Goal: Task Accomplishment & Management: Complete application form

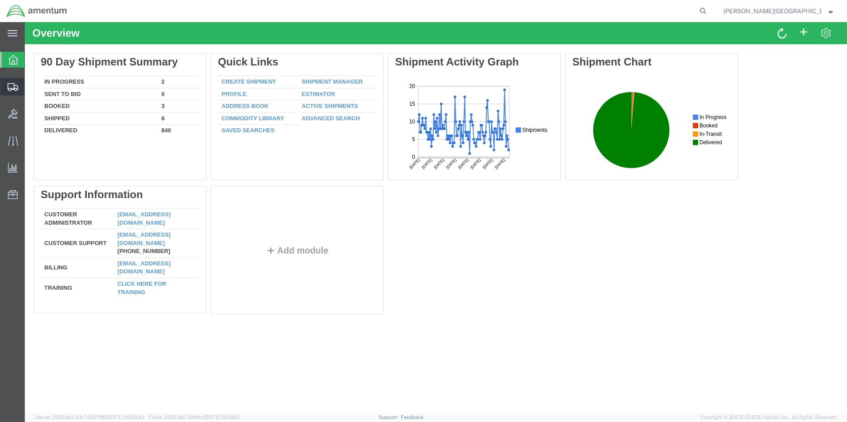
click at [0, 0] on span "Create Shipment" at bounding box center [0, 0] width 0 height 0
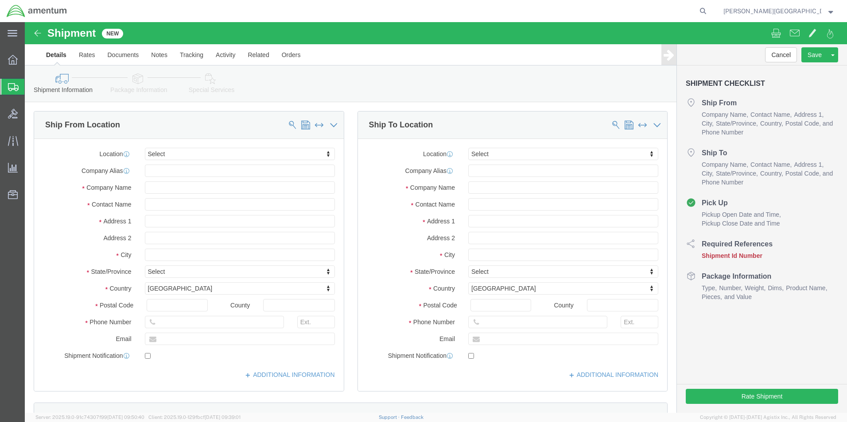
select select
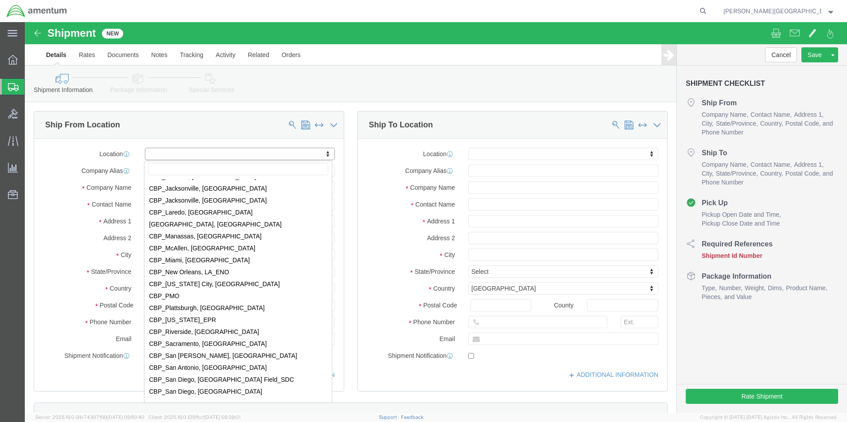
scroll to position [1815, 0]
select select "49940"
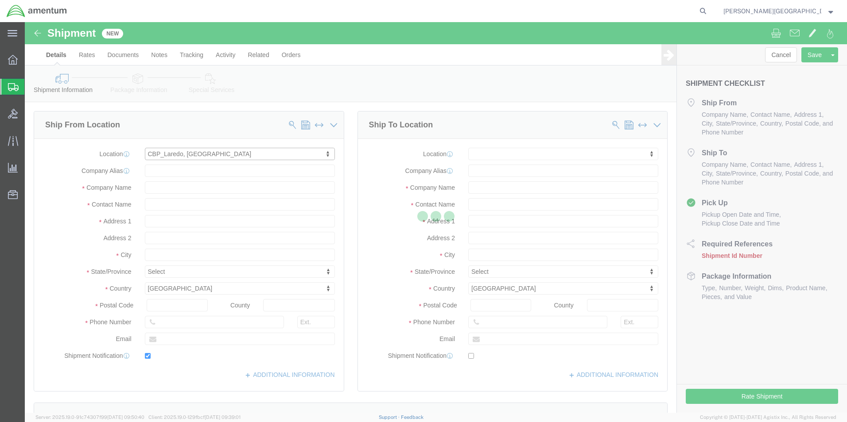
type input "[STREET_ADDRESS][PERSON_NAME]"
type input "Hangar 3"
type input "78041"
type input "[PHONE_NUMBER]"
type input "[EMAIL_ADDRESS][PERSON_NAME][DOMAIN_NAME]"
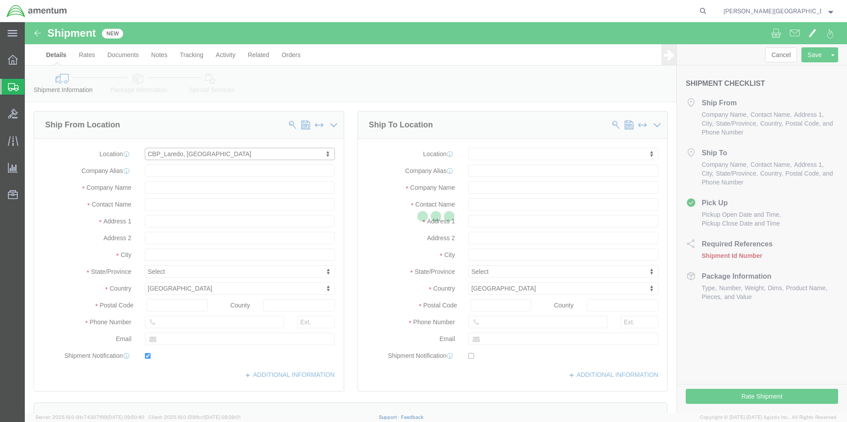
checkbox input "true"
type input "Amentum Services, Inc"
type input "[PERSON_NAME][GEOGRAPHIC_DATA]"
type input "Laredo"
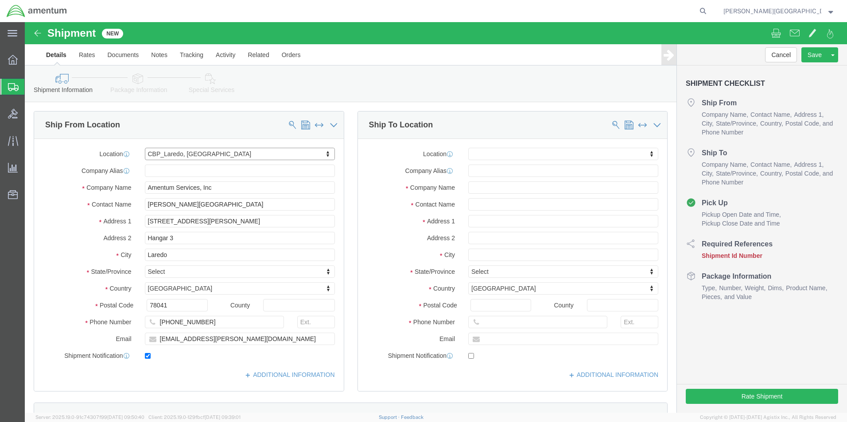
select select "[GEOGRAPHIC_DATA]"
drag, startPoint x: 180, startPoint y: 298, endPoint x: 131, endPoint y: 294, distance: 49.8
click div "Location [GEOGRAPHIC_DATA], [GEOGRAPHIC_DATA] My Profile Location [PHONE_NUMBER…"
type input "[PHONE_NUMBER]"
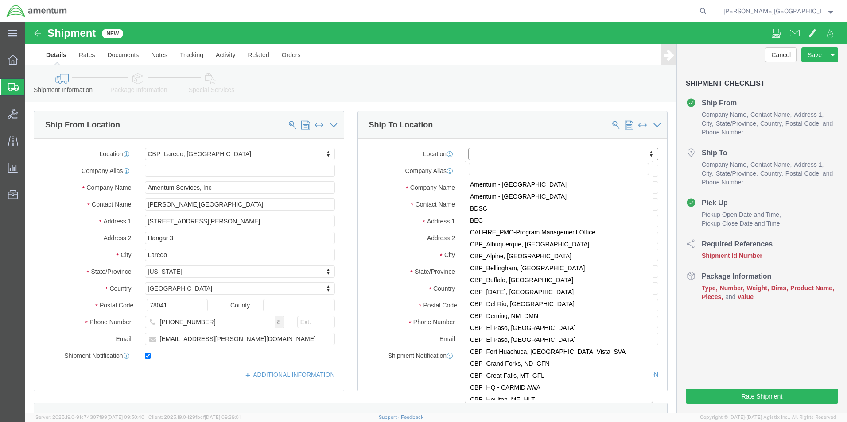
scroll to position [1594, 0]
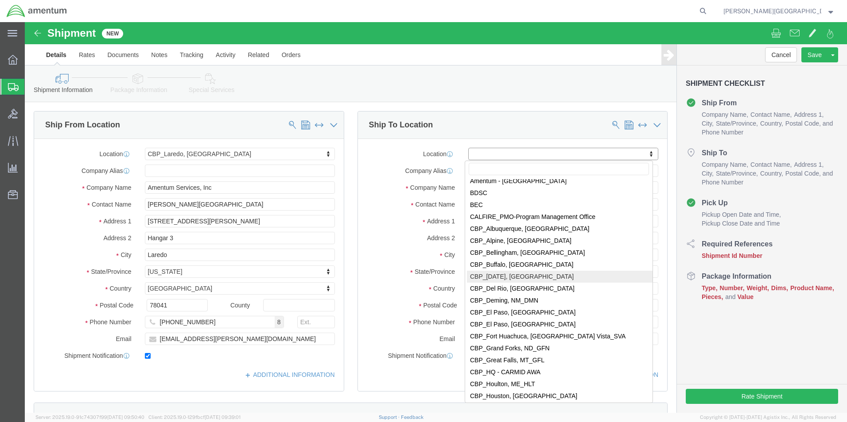
select select "69291"
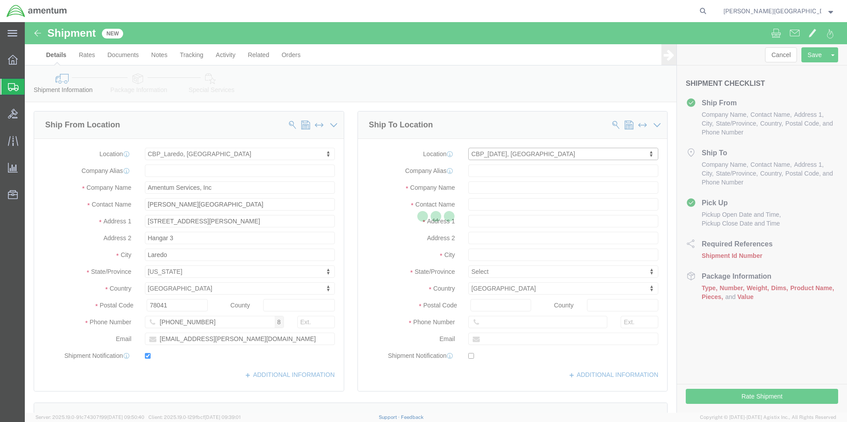
type input "NASOC [DATE]"
type input "[STREET_ADDRESS] NAS"
type input "78419"
type input "Amentum Services, Inc"
type input "[DATE]"
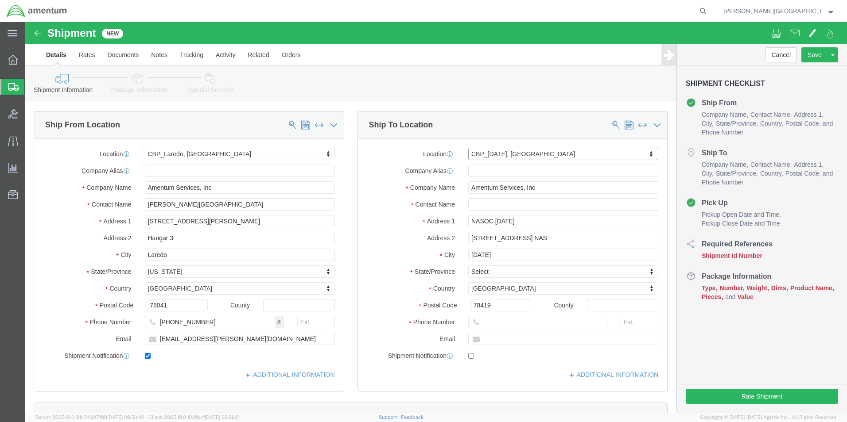
select select "[GEOGRAPHIC_DATA]"
click input "text"
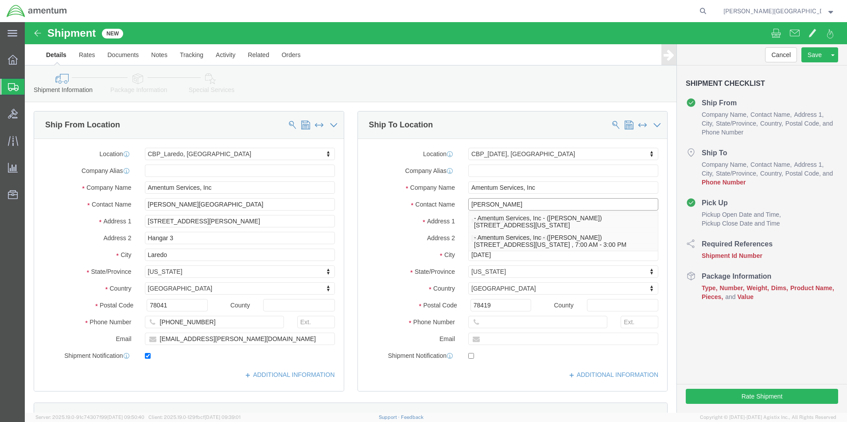
type input "[PERSON_NAME]"
click input "text"
paste input "[PHONE_NUMBER] [PERSON_NAME][EMAIL_ADDRESS][PERSON_NAME][DOMAIN_NAME]"
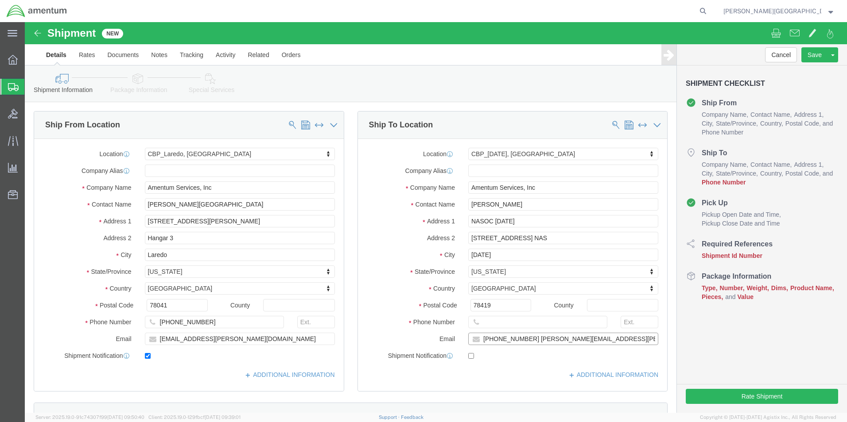
scroll to position [0, 4]
type input "[PHONE_NUMBER] [PERSON_NAME][EMAIL_ADDRESS][PERSON_NAME][DOMAIN_NAME]"
checkbox input "true"
click div "Location [GEOGRAPHIC_DATA][DATE] My Profile Location [PHONE_NUMBER] [PHONE_NUMB…"
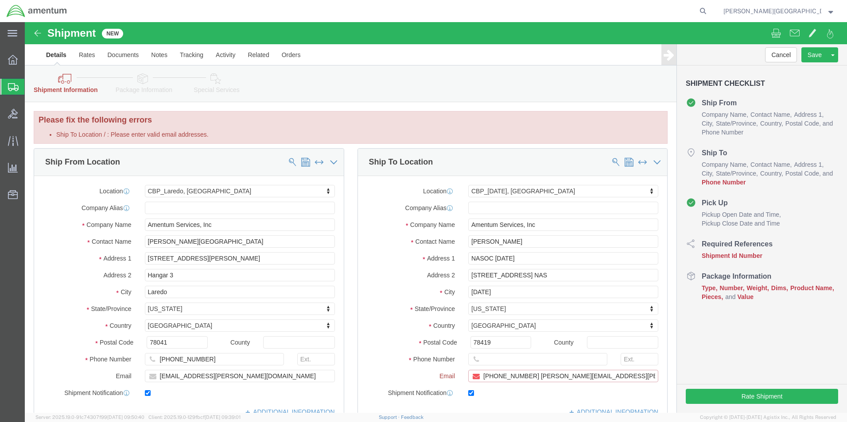
click input "[PHONE_NUMBER] [PERSON_NAME][EMAIL_ADDRESS][PERSON_NAME][DOMAIN_NAME]"
type input "[PERSON_NAME][EMAIL_ADDRESS][PERSON_NAME][DOMAIN_NAME]"
checkbox input "false"
click div "Location [GEOGRAPHIC_DATA][DATE] My Profile Location [PHONE_NUMBER] [PHONE_NUMB…"
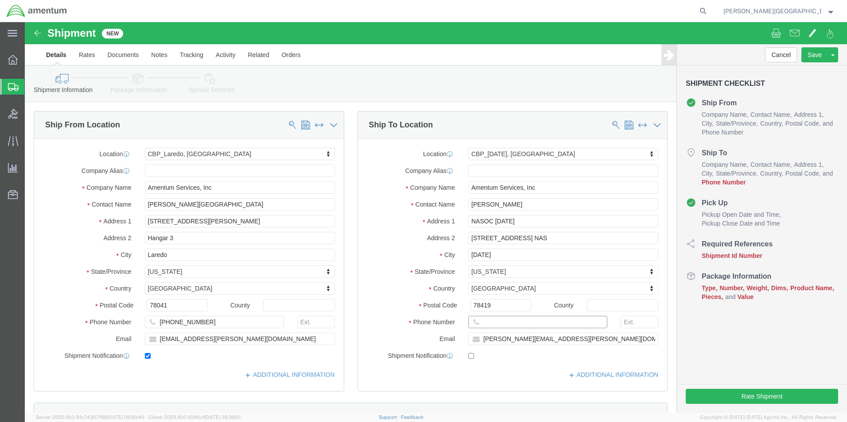
click input "text"
paste input "[PHONE_NUMBER]"
type input "[PHONE_NUMBER]"
click input "[PERSON_NAME][EMAIL_ADDRESS][PERSON_NAME][DOMAIN_NAME]"
type input "[PERSON_NAME][EMAIL_ADDRESS][PERSON_NAME][DOMAIN_NAME]"
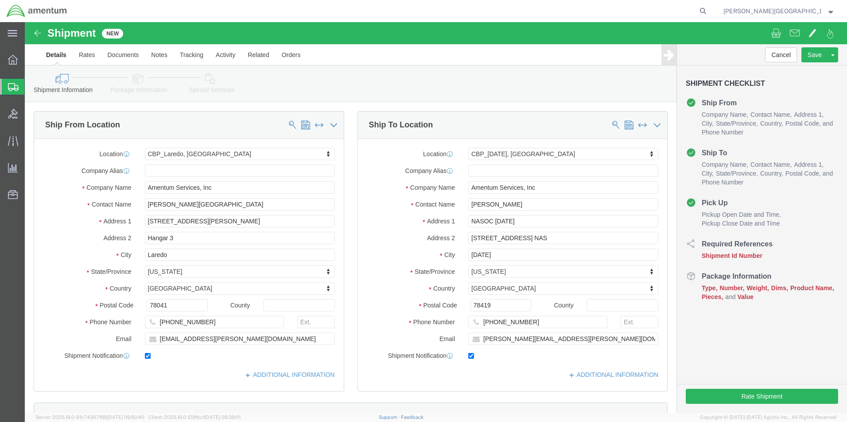
click div "ADDITIONAL INFORMATION"
click label
click input "checkbox"
checkbox input "false"
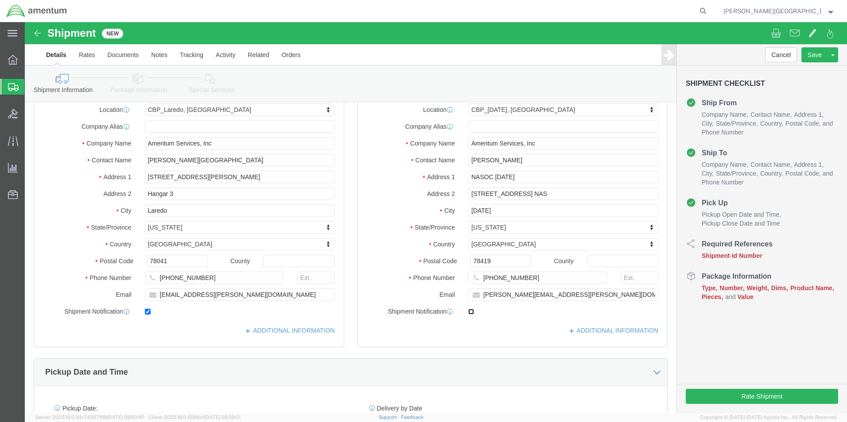
scroll to position [133, 0]
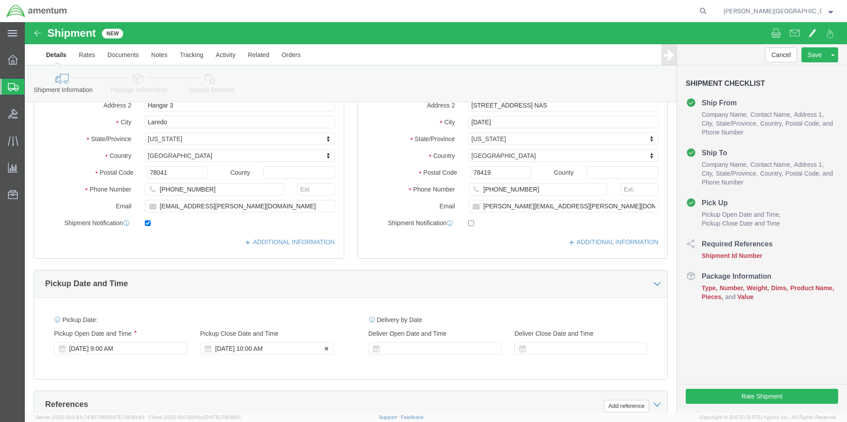
click div "[DATE] 10:00 AM"
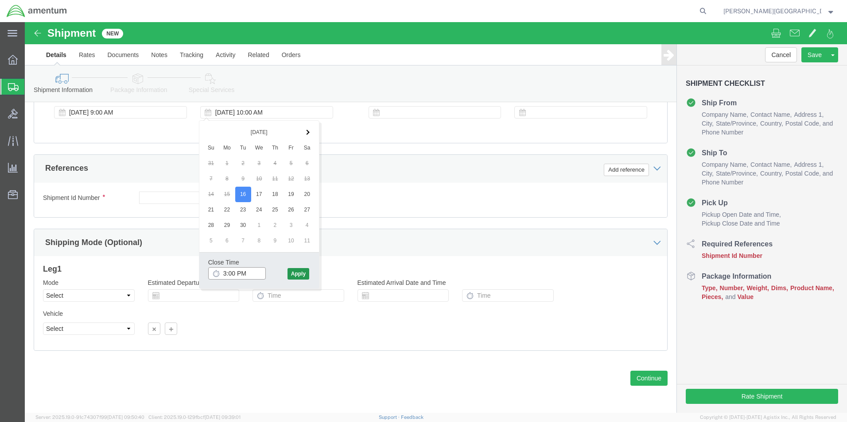
type input "3:00 PM"
click button "Apply"
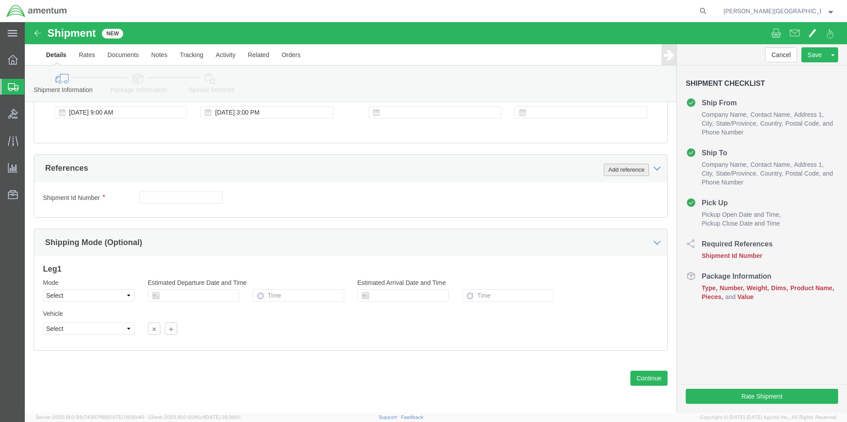
click button "Add reference"
click select "Select Account Type Activity ID Airline Appointment Number ASN Batch Request # …"
select select "DEPT"
click select "Select Account Type Activity ID Airline Appointment Number ASN Batch Request # …"
click input "text"
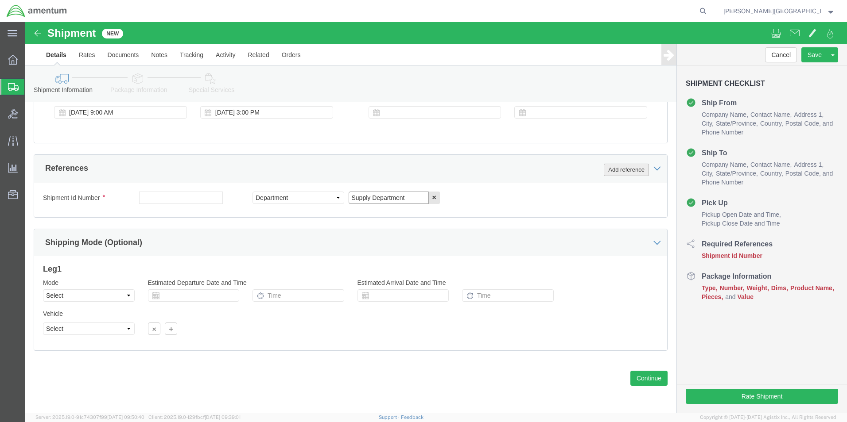
type input "Supply Department"
click button "Add reference"
click select "Select Account Type Activity ID Airline Appointment Number ASN Batch Request # …"
select select "PROJNUM"
click select "Select Account Type Activity ID Airline Appointment Number ASN Batch Request # …"
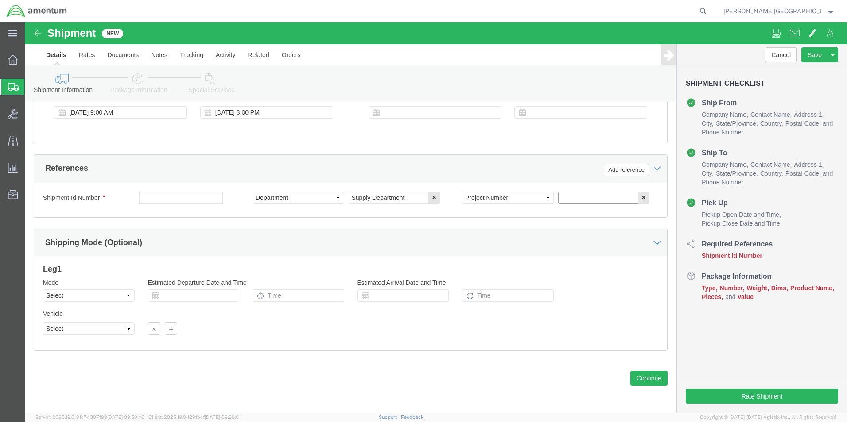
click input "text"
click input "6118.02.03.2219.000.LRT.0000"
type input "6118.03.03.2219.000.LRT.0000"
click button "Add reference"
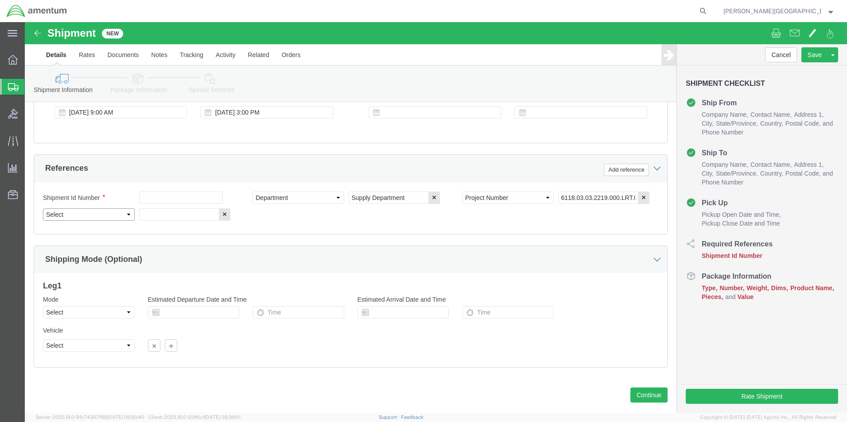
click select "Select Account Type Activity ID Airline Appointment Number ASN Batch Request # …"
select select "CUSTREF"
click select "Select Account Type Activity ID Airline Appointment Number ASN Batch Request # …"
click input "text"
type input "USAGE#: 579-00466"
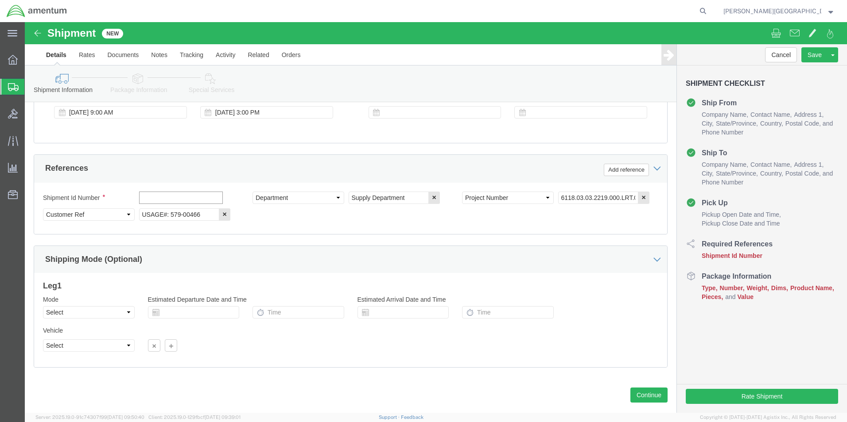
click input "text"
click div "Shipment Id Number Select Account Type Activity ID Airline Appointment Number A…"
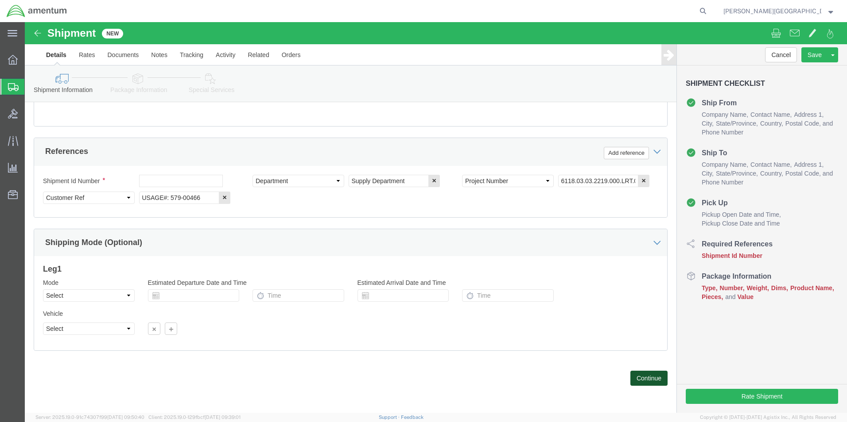
click button "Continue"
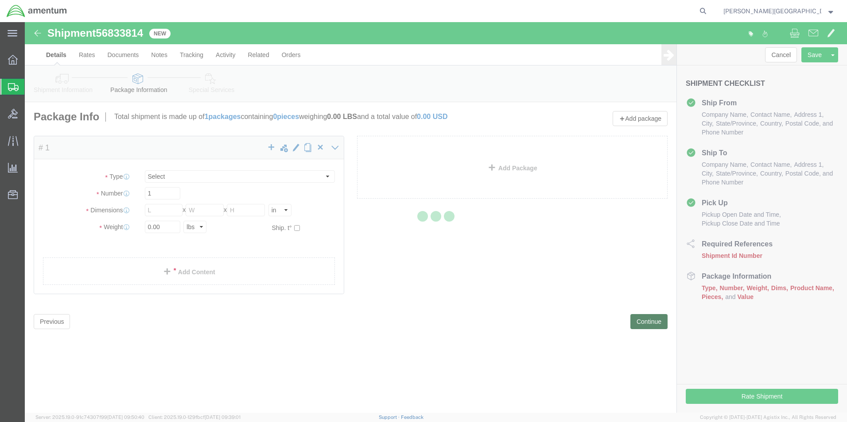
select select "CBOX"
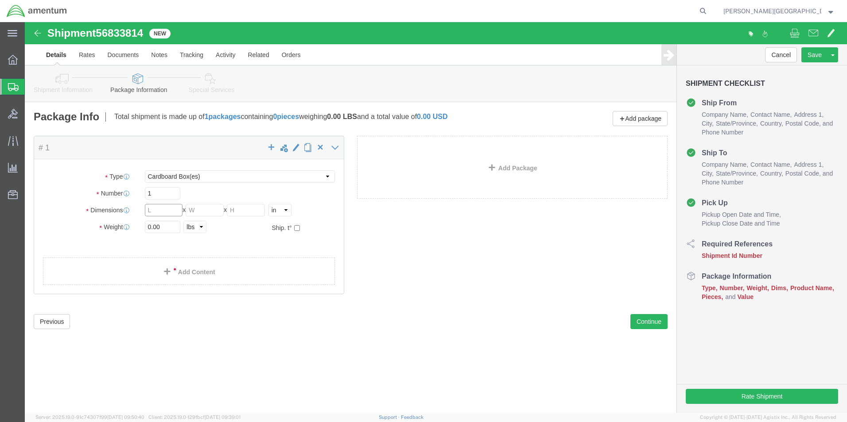
click input "text"
type input "8"
click input "text"
type input "8"
click input "text"
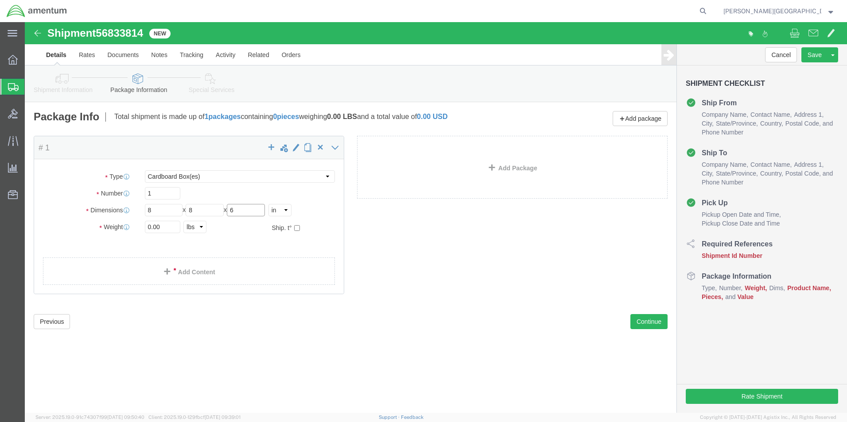
type input "6"
click input "0.00"
type input "1.00"
click link "Add Content"
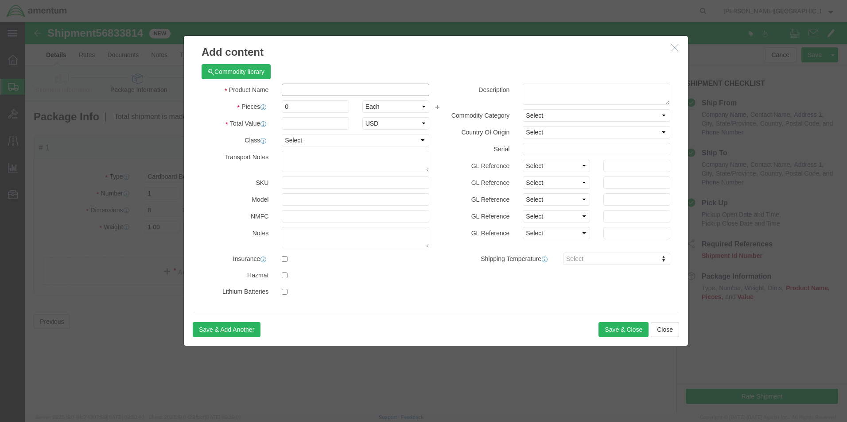
click input "text"
type input "Bulbs"
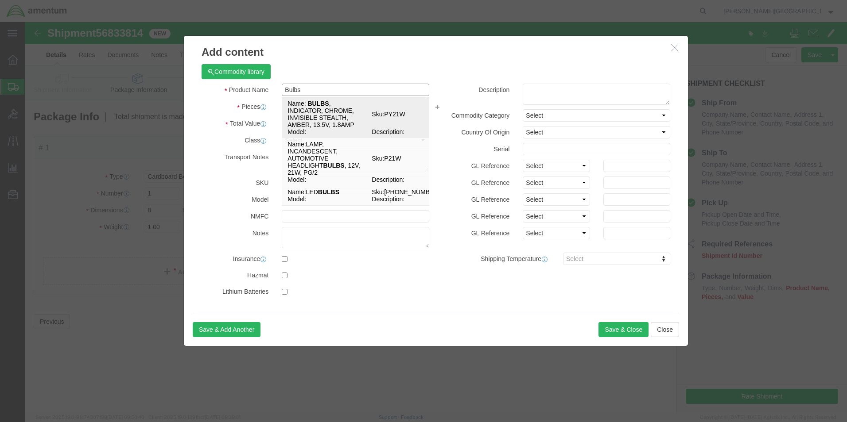
click strong "BULBS"
select select
checkbox input "false"
type input "BULBS, INDICATOR, CHROME, INVISIBLE STEALTH, AMBER, 13.5V, 1.8AMP"
type input "PY21W"
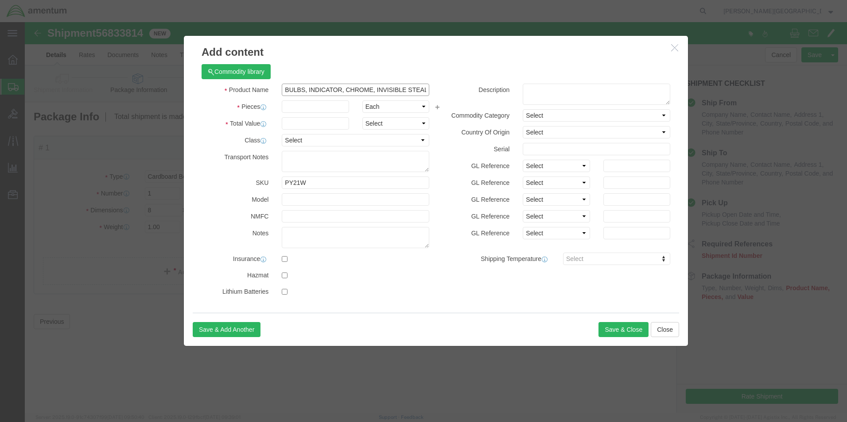
scroll to position [0, 79]
drag, startPoint x: 280, startPoint y: 68, endPoint x: 487, endPoint y: 79, distance: 207.5
click div "Product Name BULBS, INDICATOR, CHROME, INVISIBLE STEALTH, AMBER, 13.5V, 1.8AMP …"
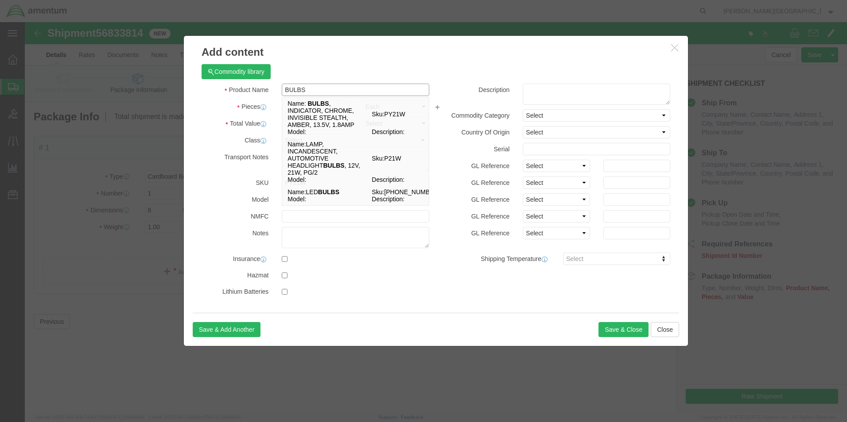
type input "BULBS"
click textarea
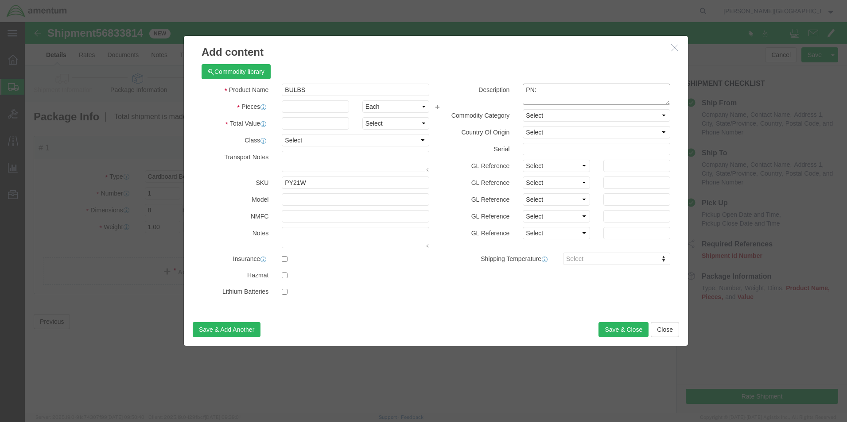
paste textarea "a-7512-24"
type textarea "PN: A-7512-24"
click input "text"
type input "2"
click input "text"
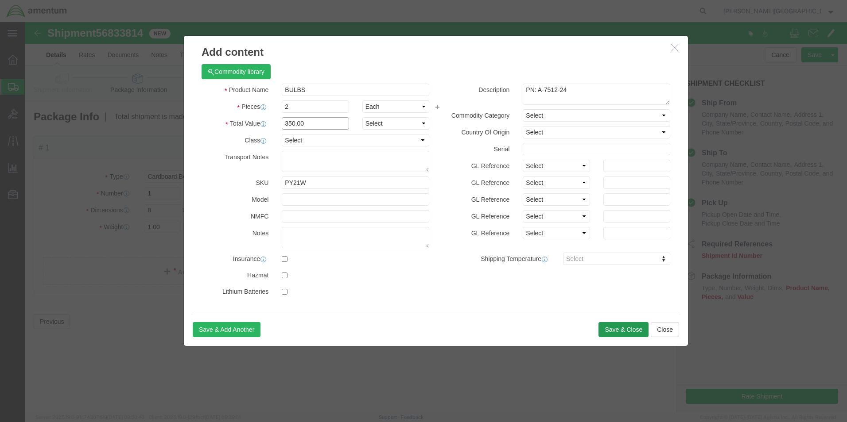
type input "350.00"
click button "Save & Close"
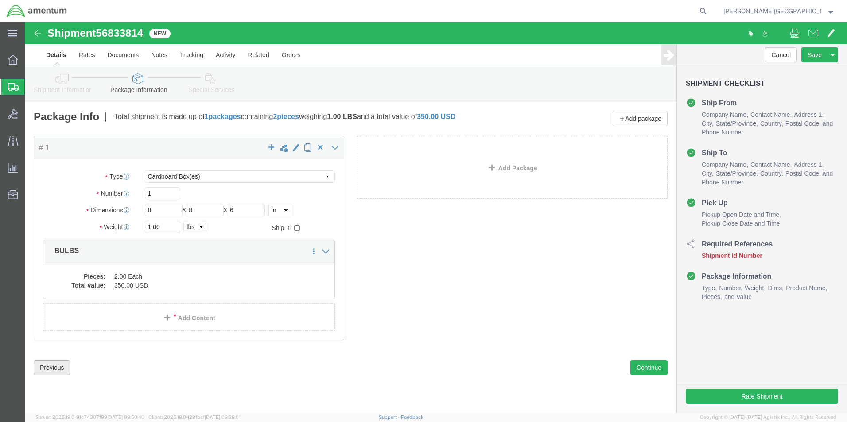
drag, startPoint x: 27, startPoint y: 344, endPoint x: 55, endPoint y: 340, distance: 28.7
click button "Previous"
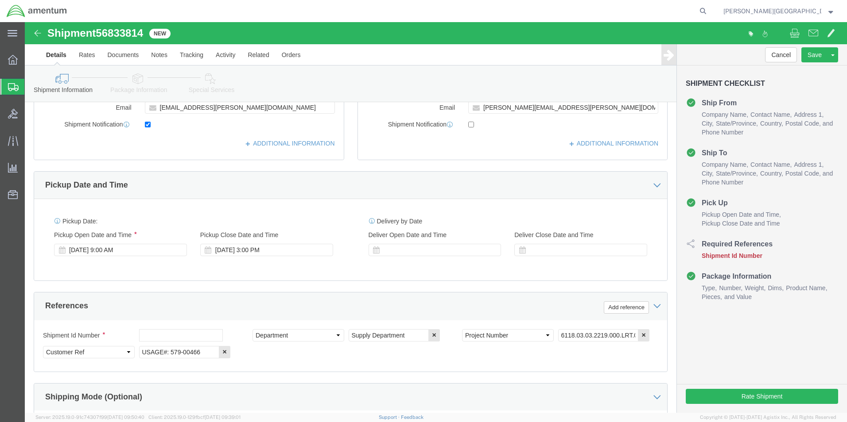
scroll to position [310, 0]
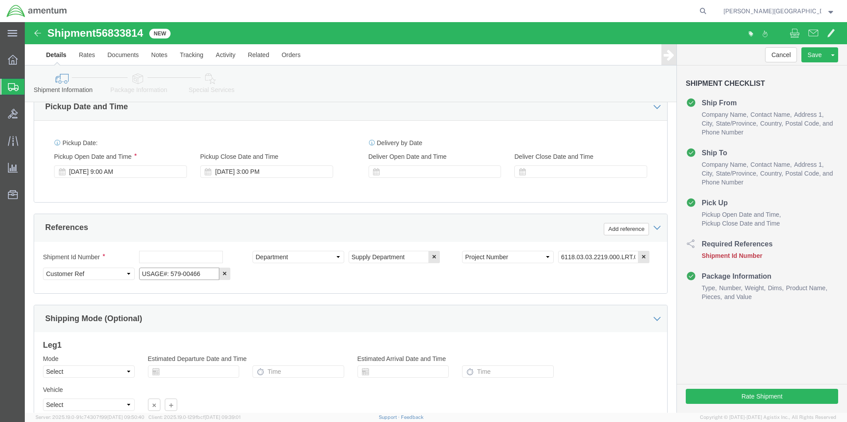
click input "USAGE#: 579-00466"
type input "USAGE#: 579-00466 Bulbs"
click input "text"
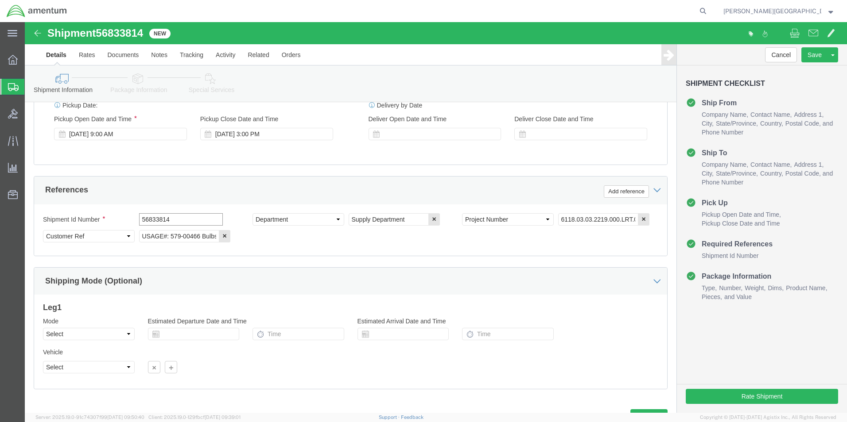
scroll to position [386, 0]
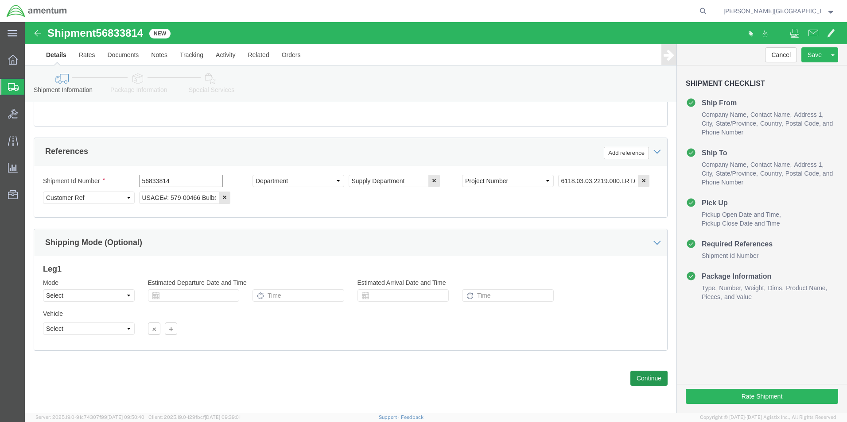
type input "56833814"
click button "Continue"
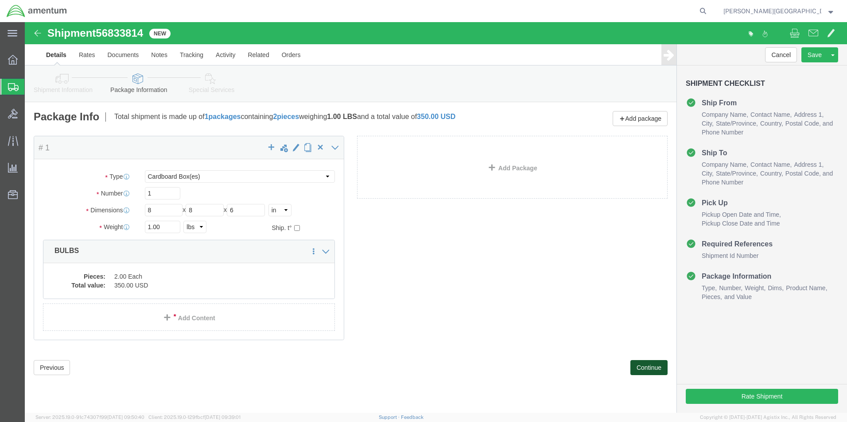
scroll to position [0, 0]
click button "Continue"
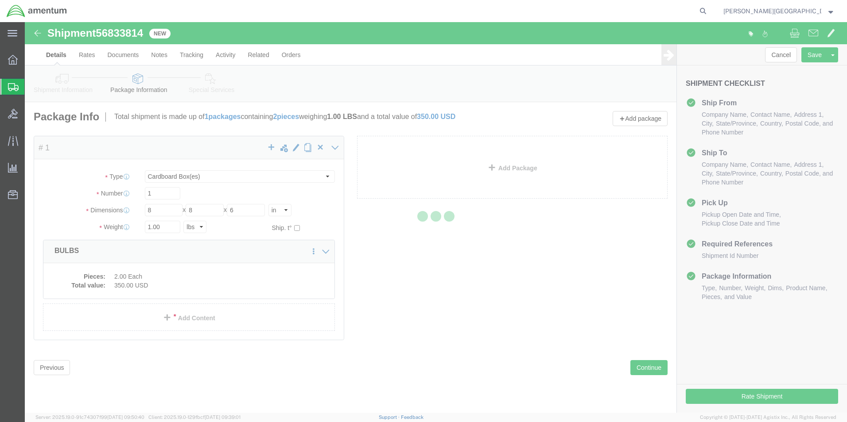
select select
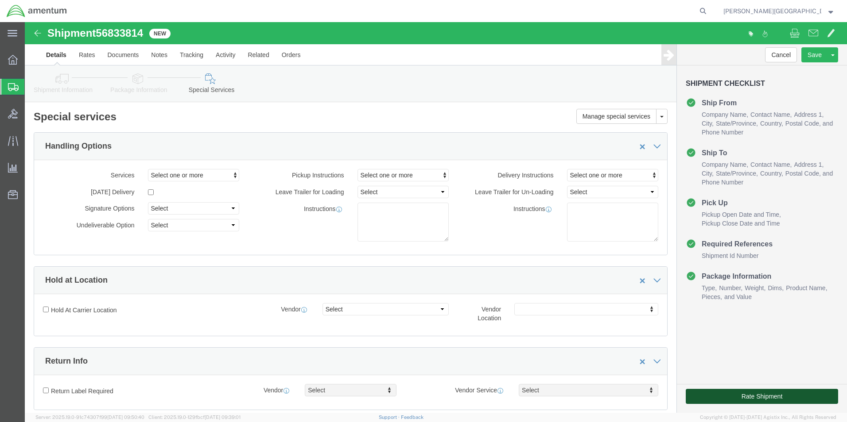
click button "Rate Shipment"
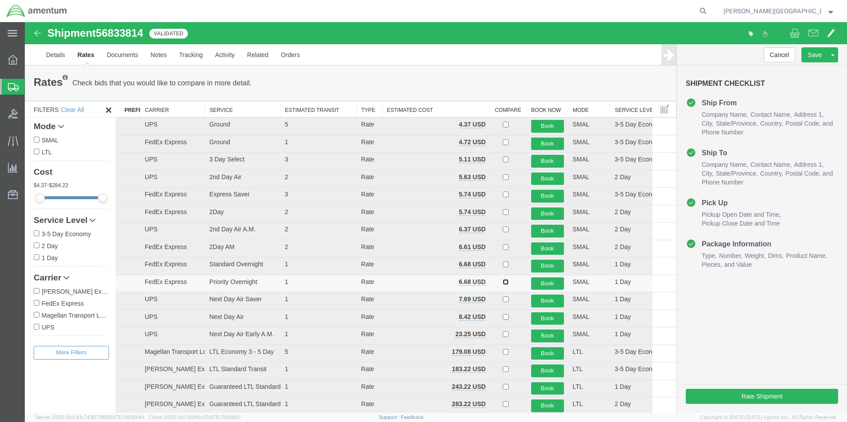
click at [503, 284] on input "checkbox" at bounding box center [506, 282] width 6 height 6
checkbox input "true"
click at [536, 282] on button "Book" at bounding box center [547, 284] width 33 height 13
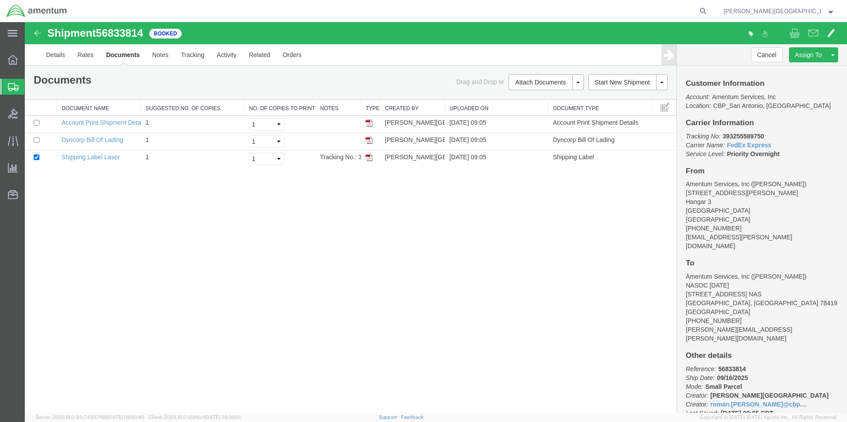
drag, startPoint x: 369, startPoint y: 159, endPoint x: 458, endPoint y: 241, distance: 121.6
click at [369, 159] on img at bounding box center [368, 157] width 7 height 7
drag, startPoint x: 685, startPoint y: 120, endPoint x: 782, endPoint y: 156, distance: 103.4
click at [782, 156] on div "Customer Information Account: Amentum Services, Inc Location: [GEOGRAPHIC_DATA]…" at bounding box center [762, 240] width 170 height 348
drag, startPoint x: 782, startPoint y: 156, endPoint x: 748, endPoint y: 153, distance: 34.2
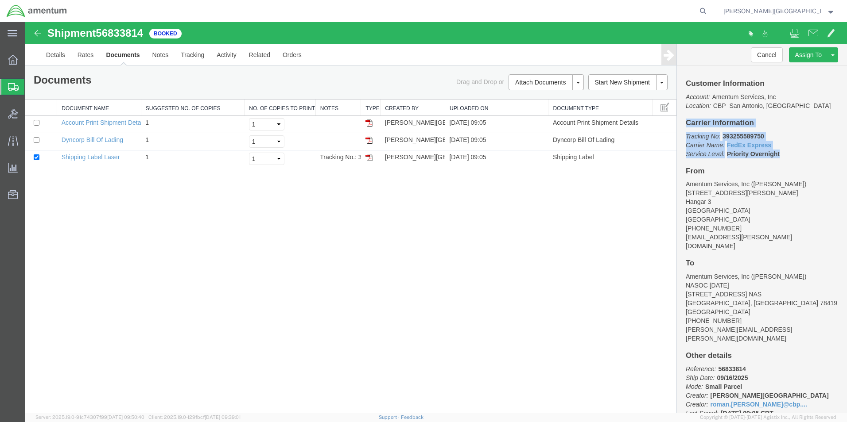
copy div "Carrier Information Tracking No: 393255589750 Carrier Name: FedEx Express FedEx…"
click at [59, 58] on link "Details" at bounding box center [55, 54] width 31 height 21
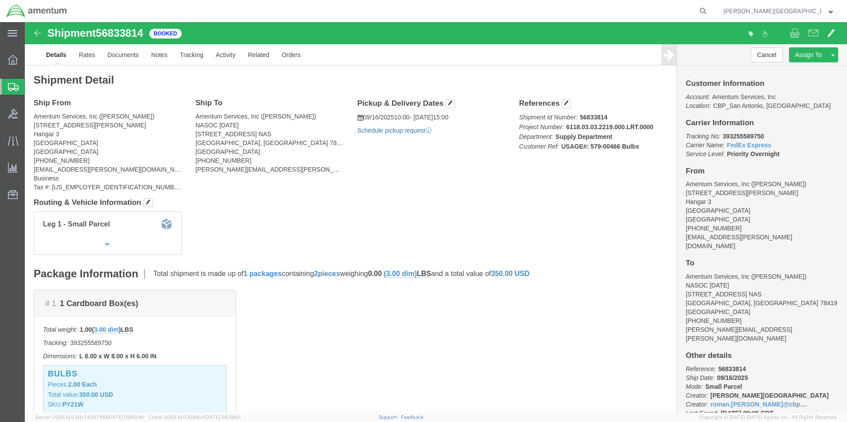
click link "Schedule pickup request"
